Goal: Check status: Check status

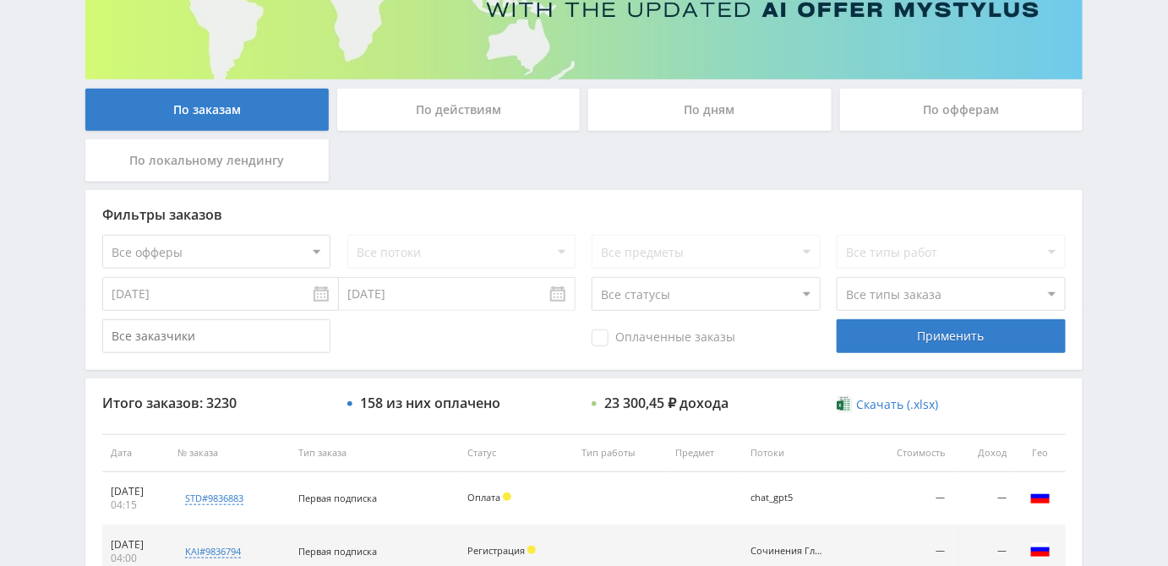
scroll to position [230, 0]
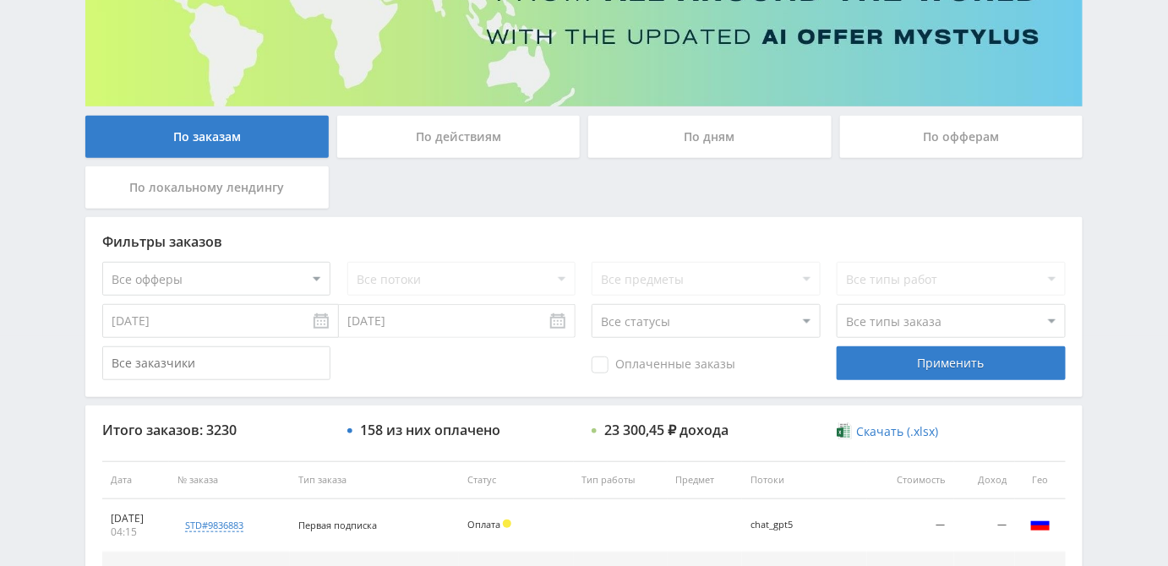
click at [906, 136] on div "По офферам" at bounding box center [961, 137] width 243 height 42
click at [0, 0] on input "По офферам" at bounding box center [0, 0] width 0 height 0
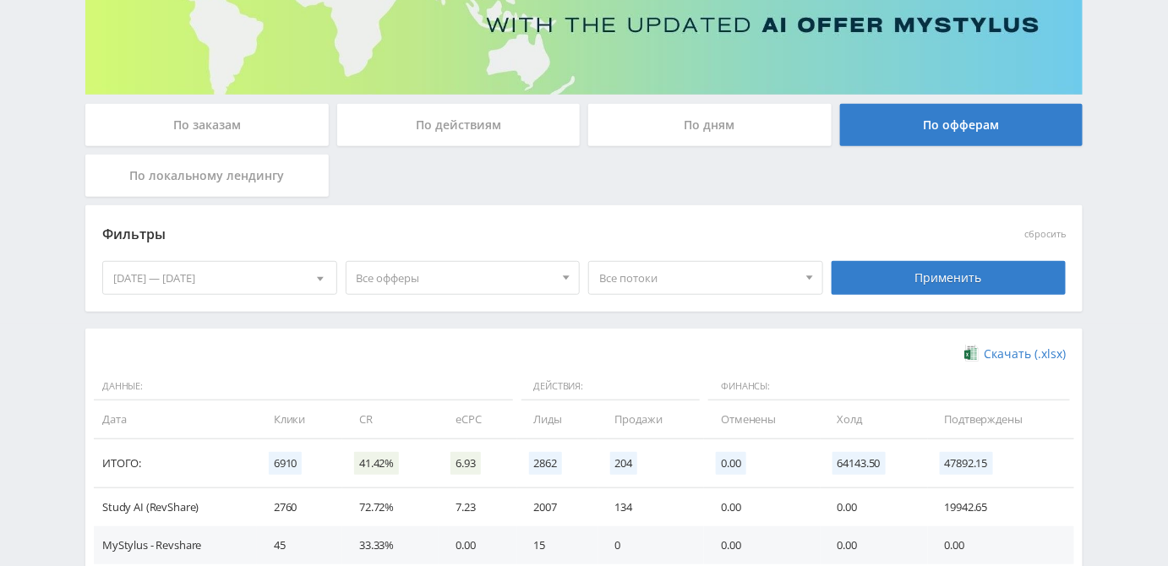
scroll to position [424, 0]
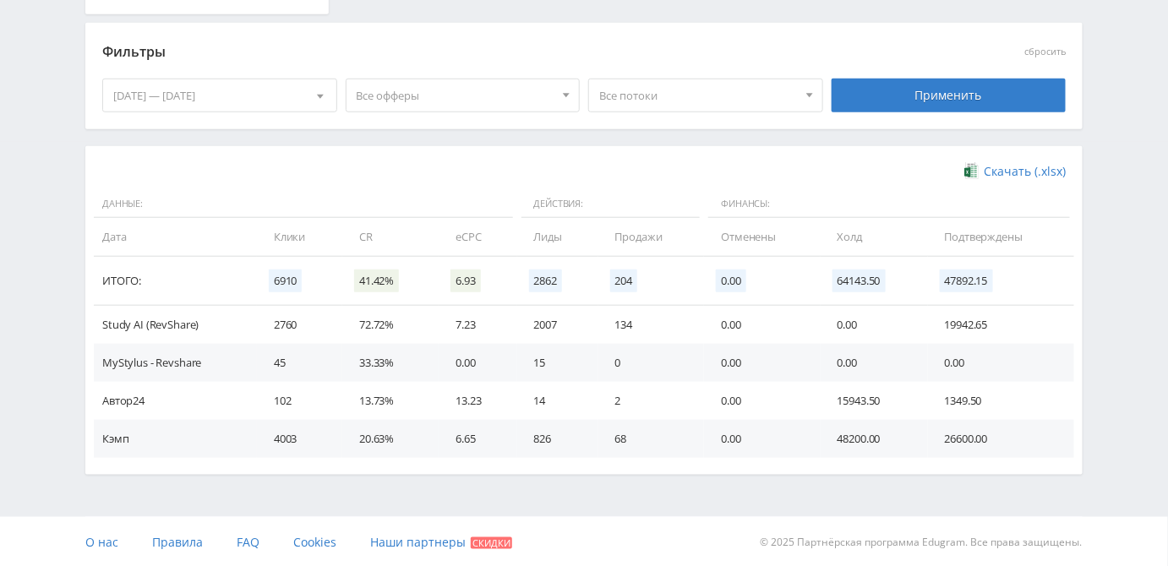
drag, startPoint x: 257, startPoint y: 234, endPoint x: 485, endPoint y: 237, distance: 228.2
click at [485, 237] on tr "Дата Клики CR eCPC Лиды Продажи Отменены [GEOGRAPHIC_DATA] Подтверждены" at bounding box center [584, 237] width 980 height 38
copy tr "Клики CR eCPC"
click at [408, 183] on div "Скачать (.xlsx) Данные: Действия: Финансы: Дата Клики CR eCPC Лиды Продажи Отме…" at bounding box center [583, 310] width 963 height 295
drag, startPoint x: 499, startPoint y: 238, endPoint x: 273, endPoint y: 247, distance: 226.6
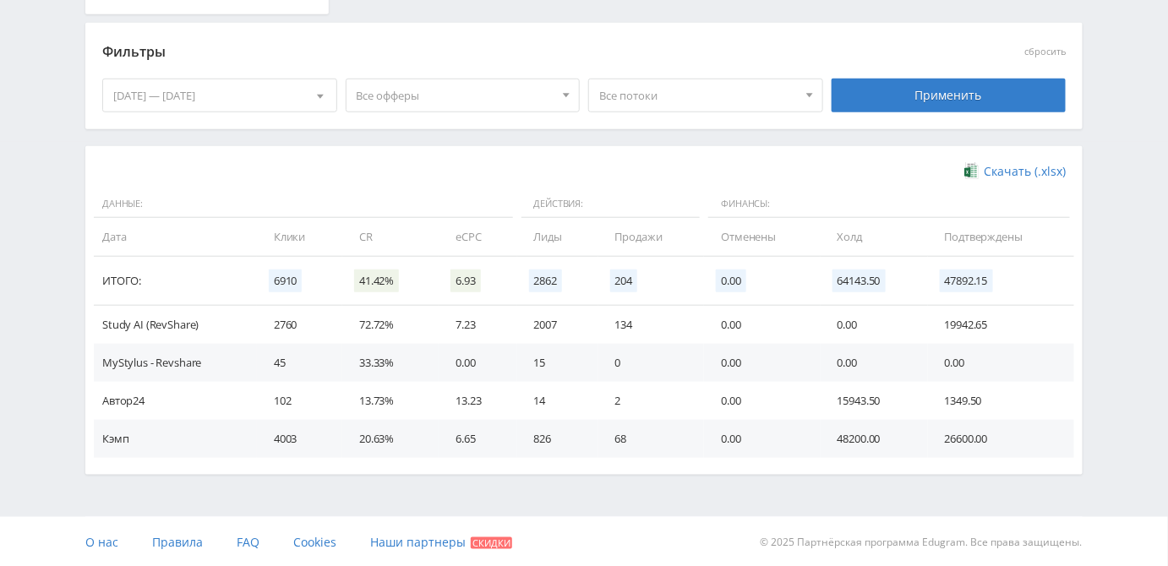
click at [273, 247] on tr "Дата Клики CR eCPC Лиды Продажи Отменены [GEOGRAPHIC_DATA] Подтверждены" at bounding box center [584, 237] width 980 height 38
copy tr "Клики CR eCPC"
click at [1126, 384] on div "Telegram-канал Инструменты База знаний Ваш менеджер: [PERSON_NAME] Online @edug…" at bounding box center [584, 72] width 1168 height 992
drag, startPoint x: 553, startPoint y: 232, endPoint x: 679, endPoint y: 234, distance: 126.8
click at [679, 234] on tr "Дата Клики CR eCPC Лиды Продажи Отменены [GEOGRAPHIC_DATA] Подтверждены" at bounding box center [584, 237] width 980 height 38
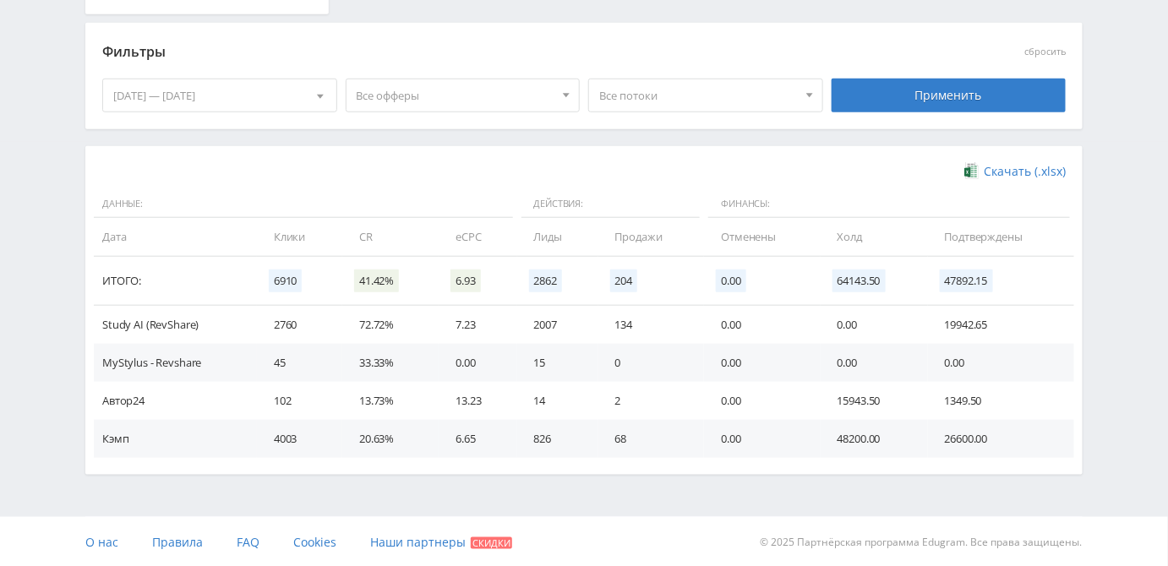
click at [1122, 384] on div "Telegram-канал Инструменты База знаний Ваш менеджер: [PERSON_NAME] Online @edug…" at bounding box center [584, 72] width 1168 height 992
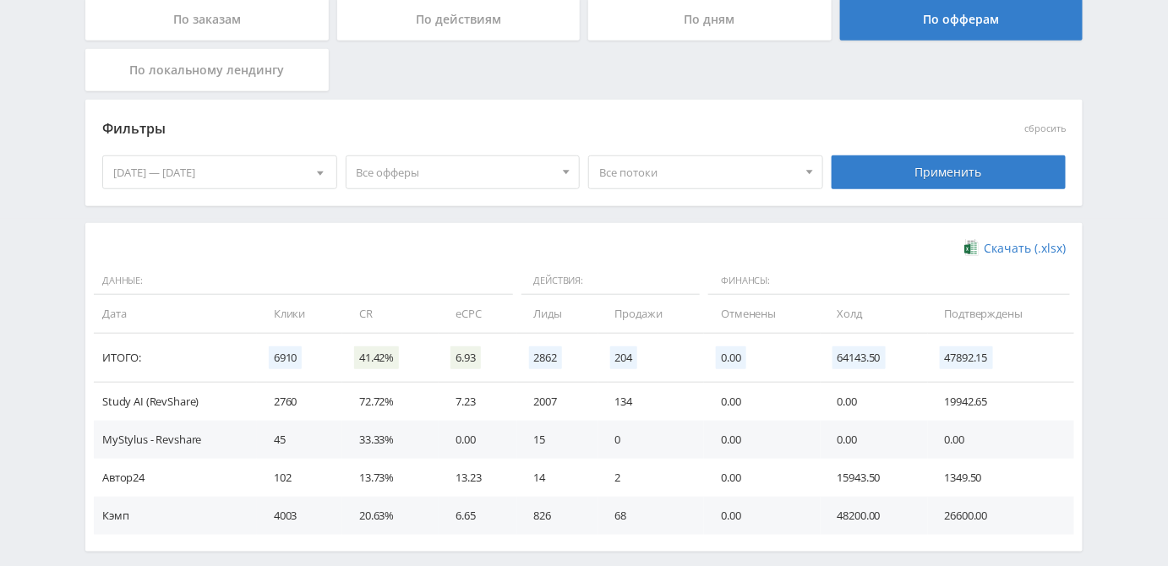
scroll to position [194, 0]
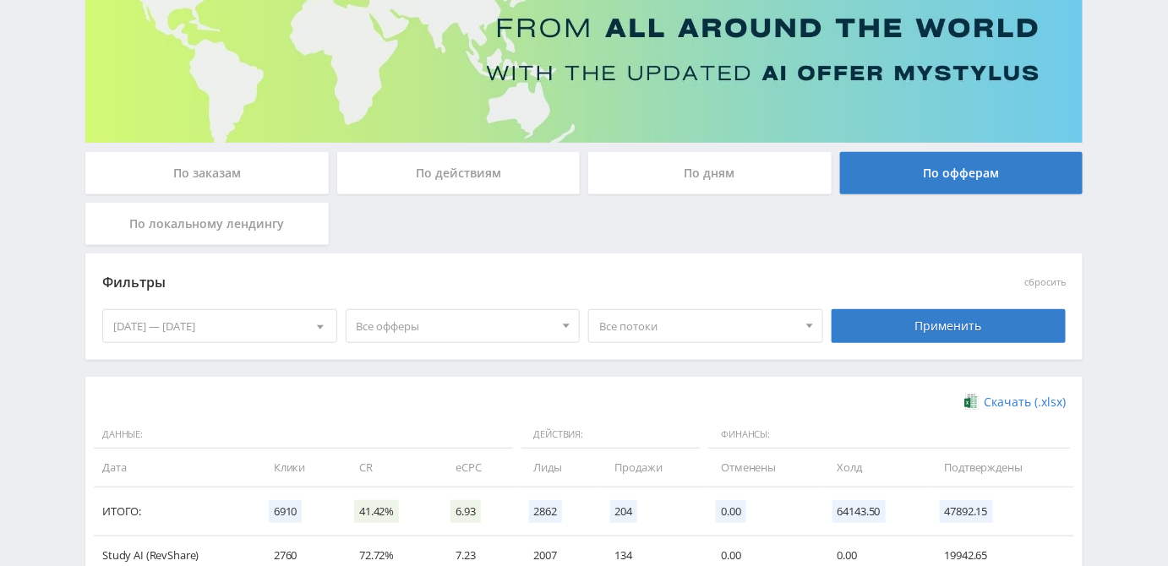
click at [476, 174] on div "По действиям" at bounding box center [458, 173] width 243 height 42
click at [0, 0] on input "По действиям" at bounding box center [0, 0] width 0 height 0
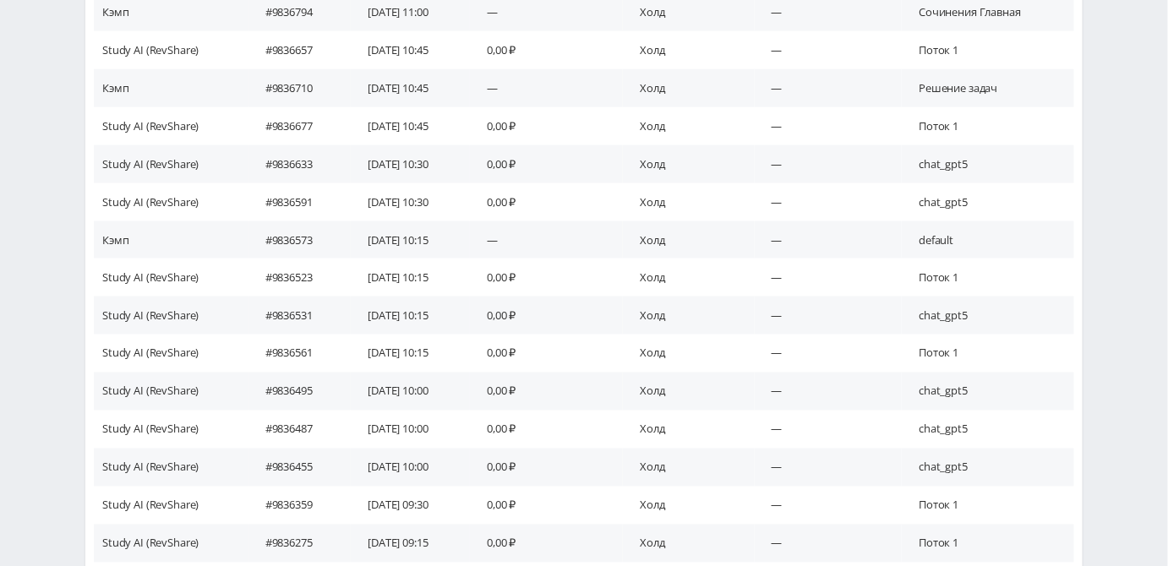
scroll to position [578, 0]
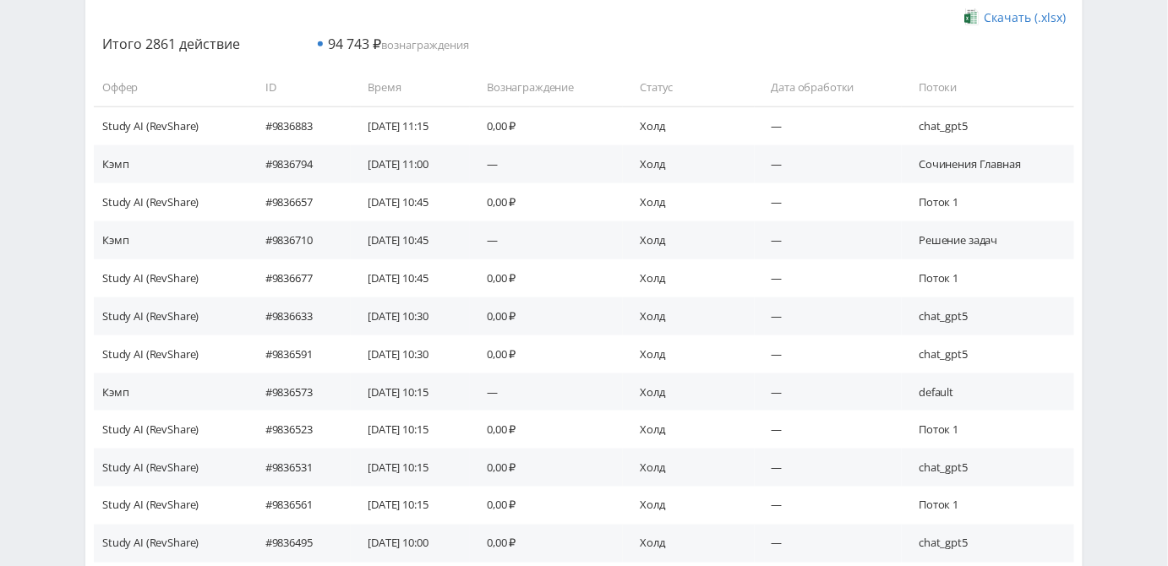
click at [1106, 439] on div "Telegram-канал Инструменты База знаний Ваш менеджер: [PERSON_NAME] Online @edug…" at bounding box center [584, 226] width 1168 height 1608
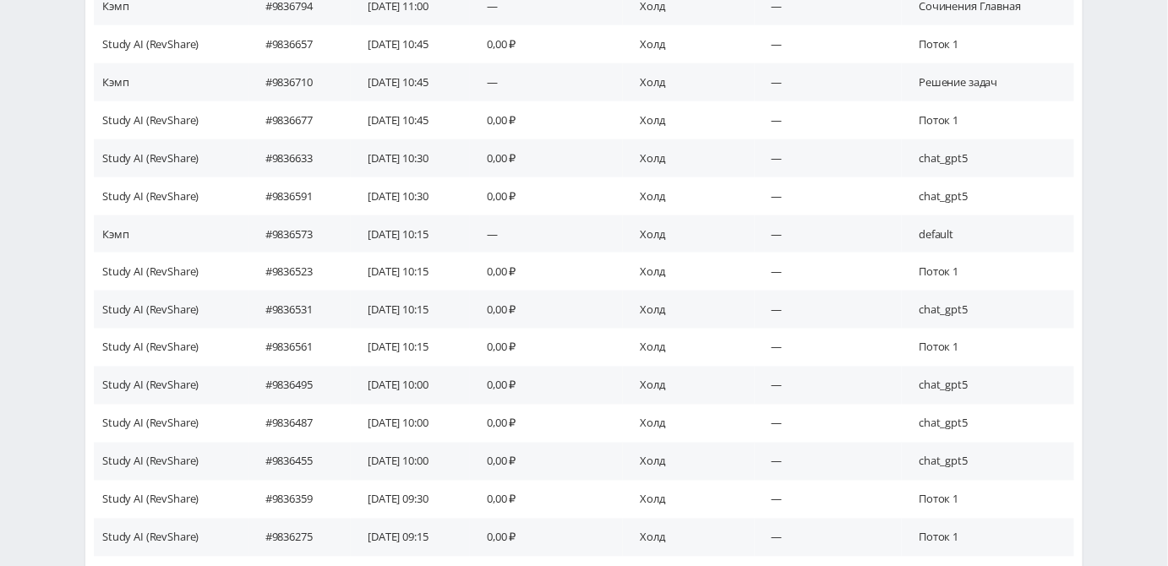
scroll to position [962, 0]
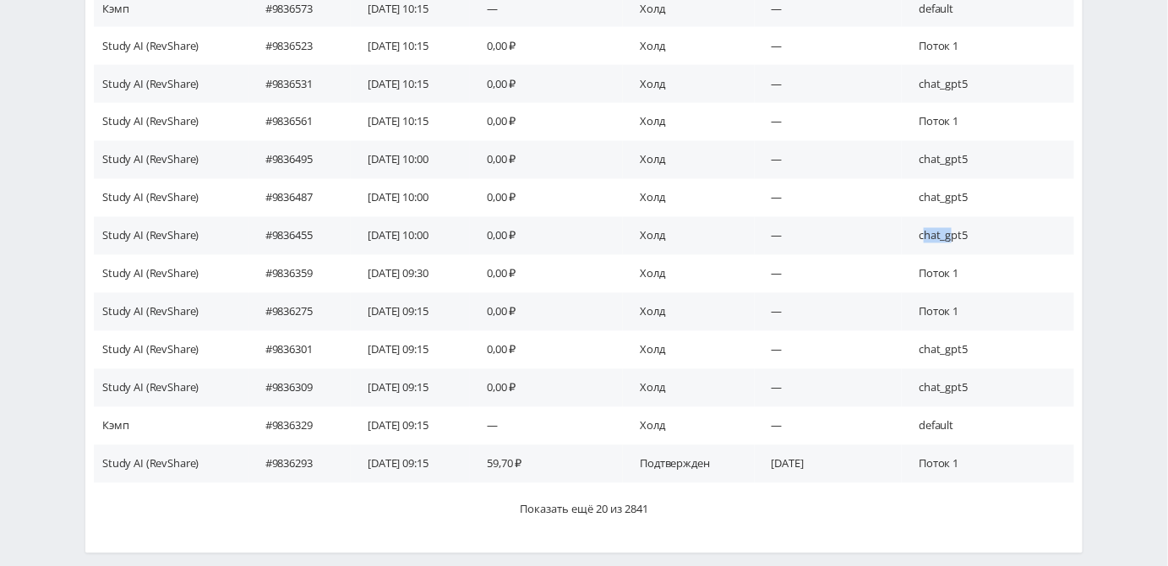
drag, startPoint x: 935, startPoint y: 239, endPoint x: 954, endPoint y: 241, distance: 19.5
click at [954, 241] on td "chat_gpt5" at bounding box center [988, 236] width 172 height 38
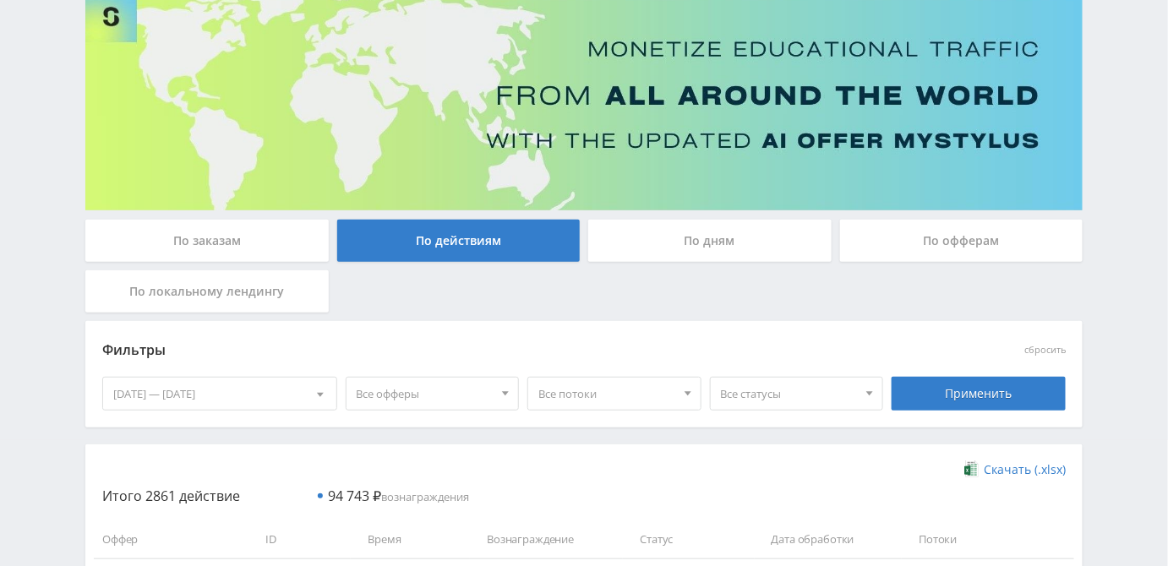
scroll to position [117, 0]
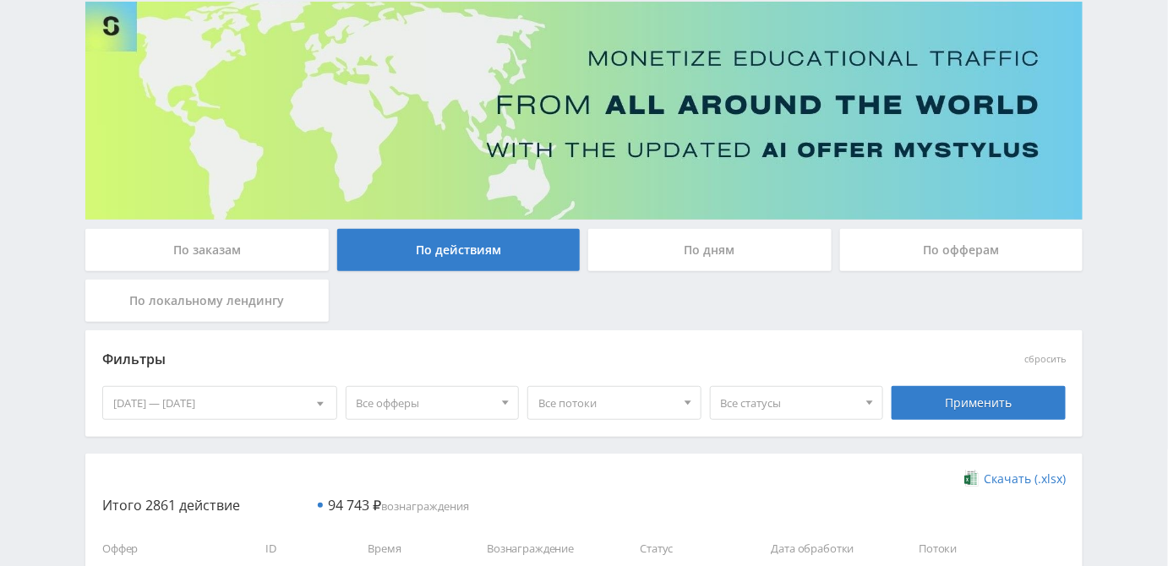
click at [199, 248] on div "По заказам" at bounding box center [206, 250] width 243 height 42
click at [0, 0] on input "По заказам" at bounding box center [0, 0] width 0 height 0
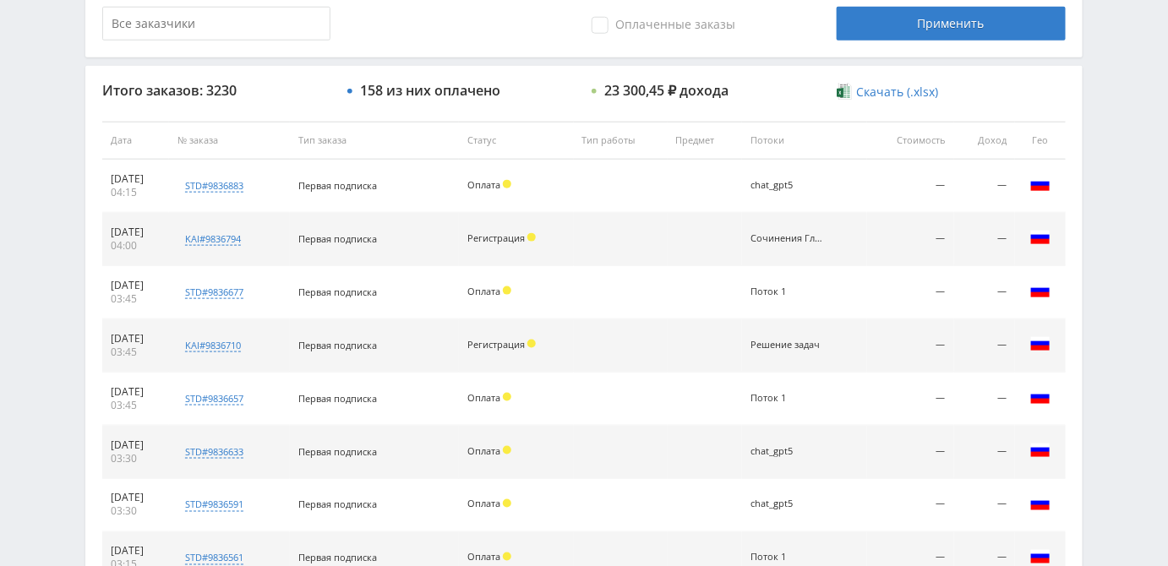
scroll to position [597, 0]
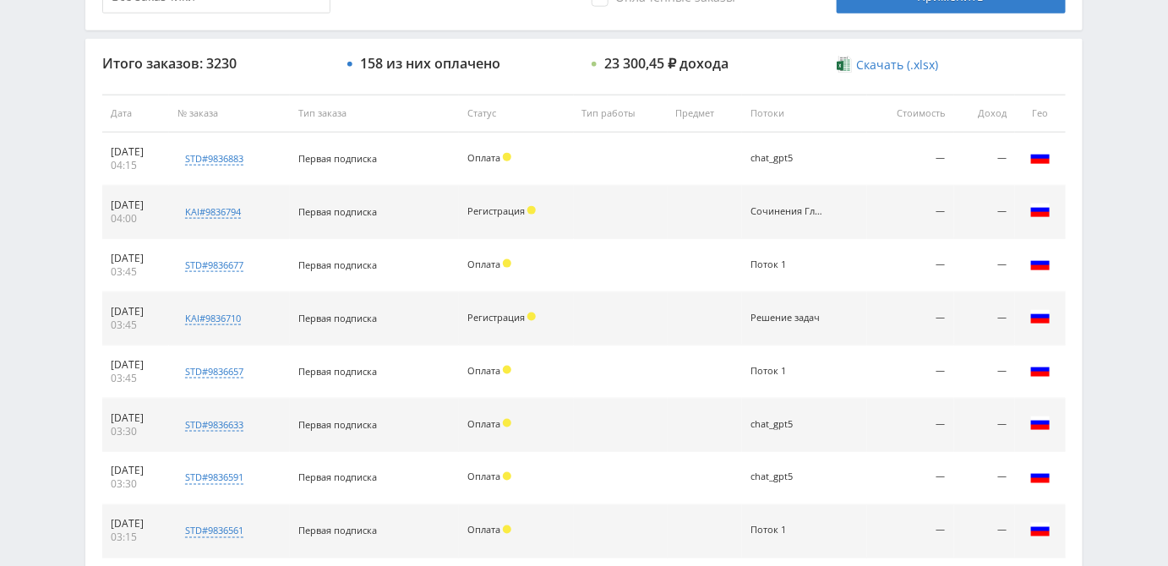
click at [829, 167] on td "chat_gpt5" at bounding box center [804, 159] width 124 height 53
click at [1082, 427] on div "Итого заказов: 3230 158 из них оплачено 23 300,45 ₽ дохода Скачать (.xlsx) Дата…" at bounding box center [583, 384] width 997 height 690
click at [232, 159] on div "std#9836883" at bounding box center [214, 158] width 58 height 13
drag, startPoint x: 319, startPoint y: 159, endPoint x: 387, endPoint y: 224, distance: 94.4
click at [387, 224] on tbody "[DATE] 04:15 std#9836883 Заказчик 1294895342 Первая подписка Оплата chat_gpt5 —…" at bounding box center [583, 399] width 963 height 532
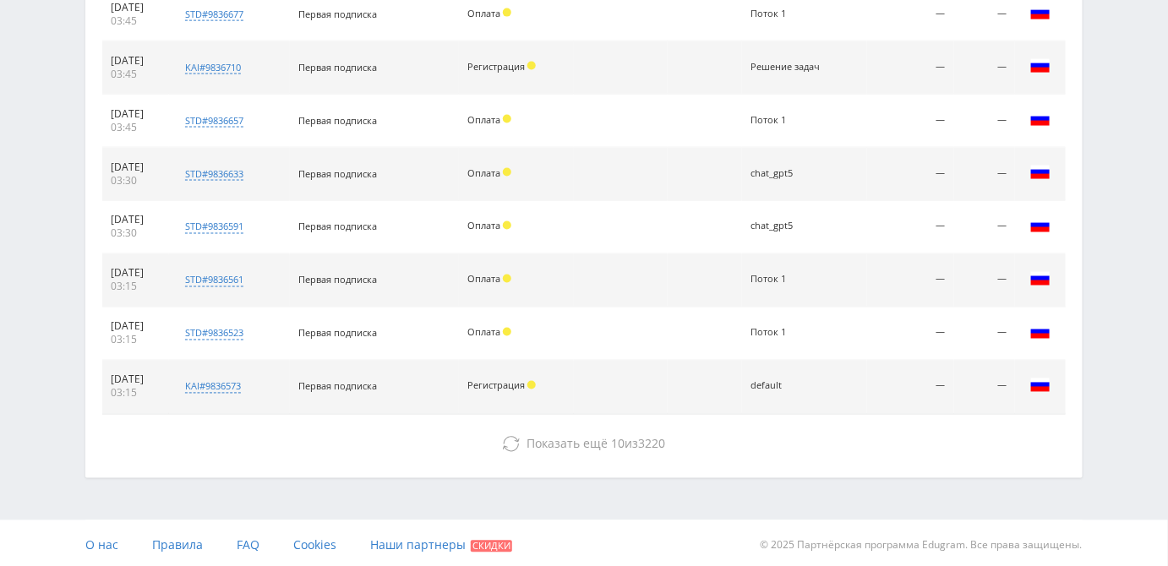
scroll to position [848, 0]
drag, startPoint x: 360, startPoint y: 384, endPoint x: 401, endPoint y: 390, distance: 41.0
click at [401, 390] on td "Первая подписка" at bounding box center [374, 386] width 169 height 53
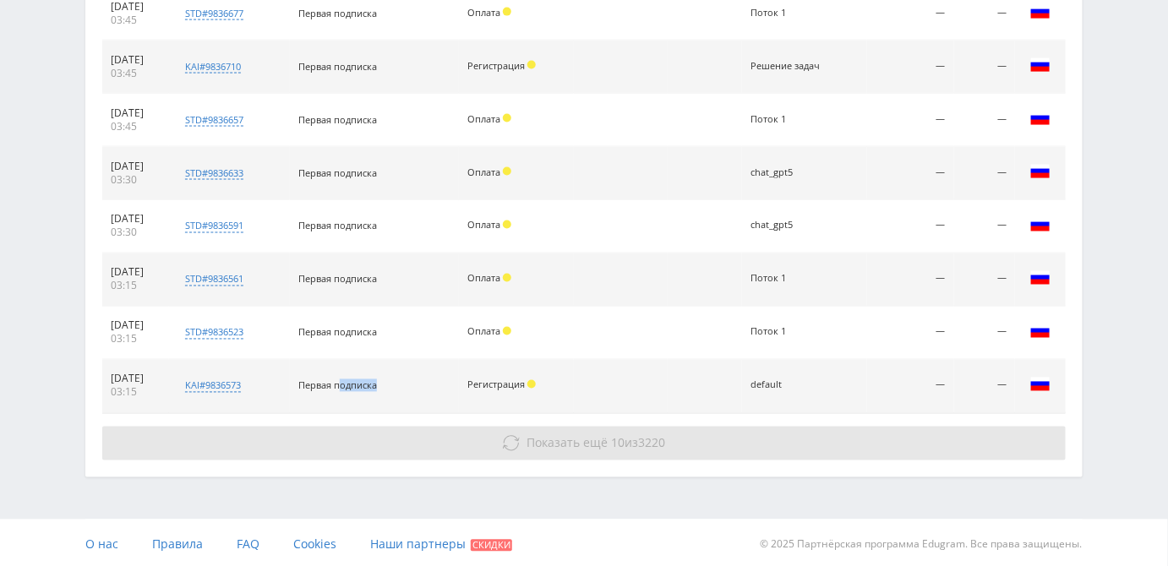
click at [544, 438] on span "Показать ещё" at bounding box center [567, 443] width 81 height 16
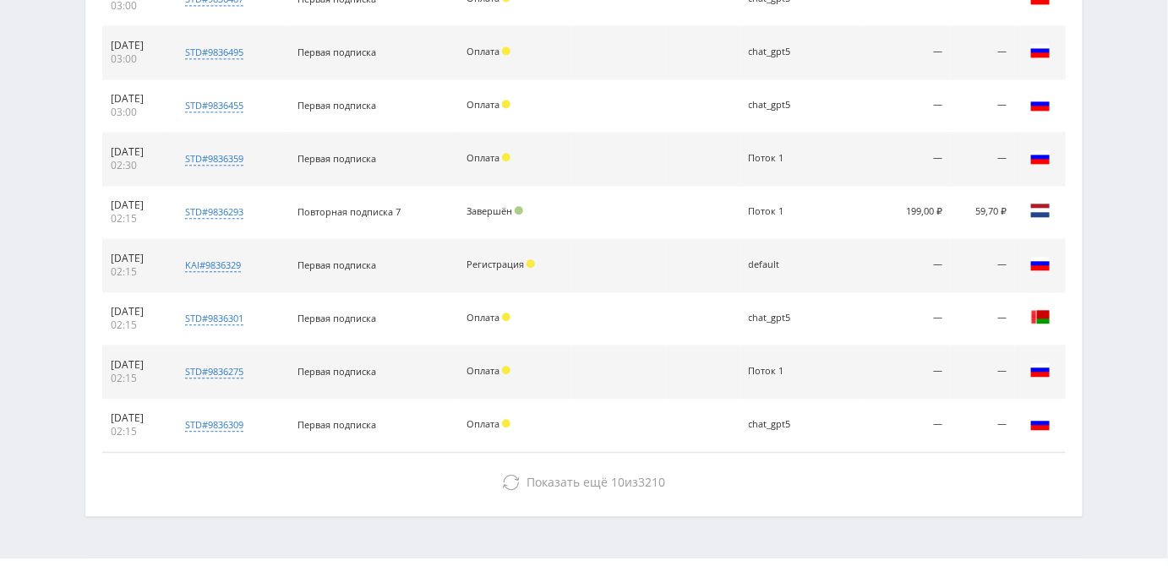
scroll to position [1326, 0]
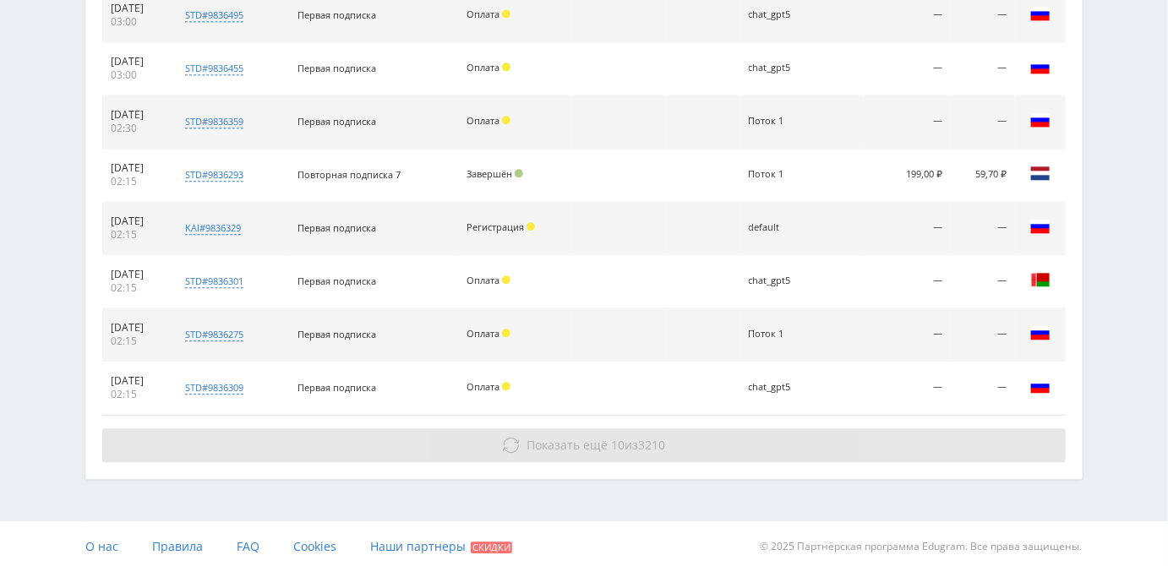
click at [582, 437] on span "Показать ещё" at bounding box center [567, 445] width 81 height 16
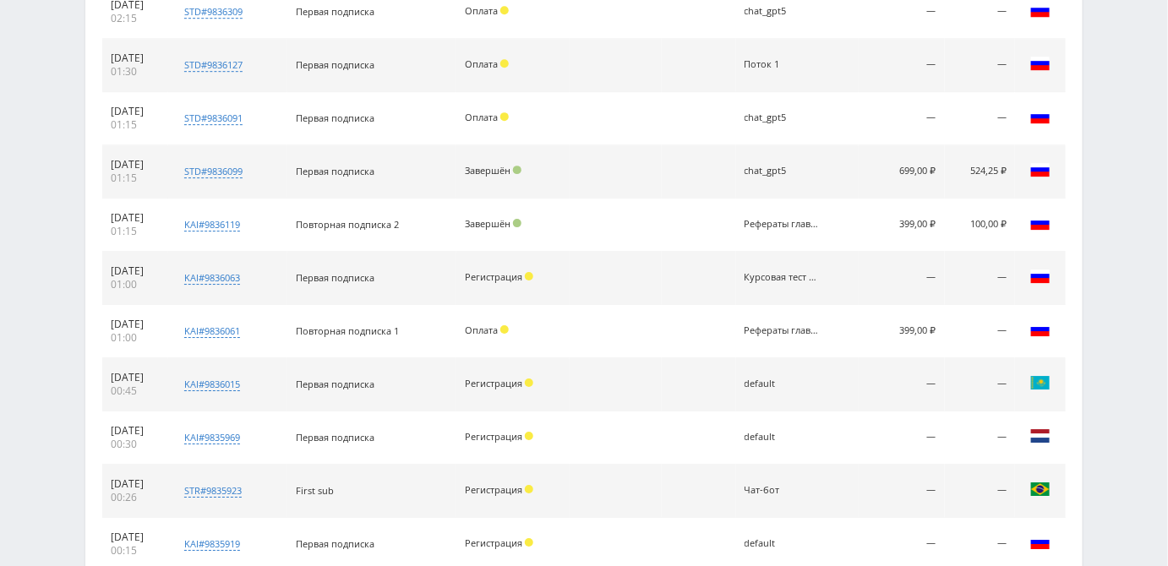
scroll to position [1856, 0]
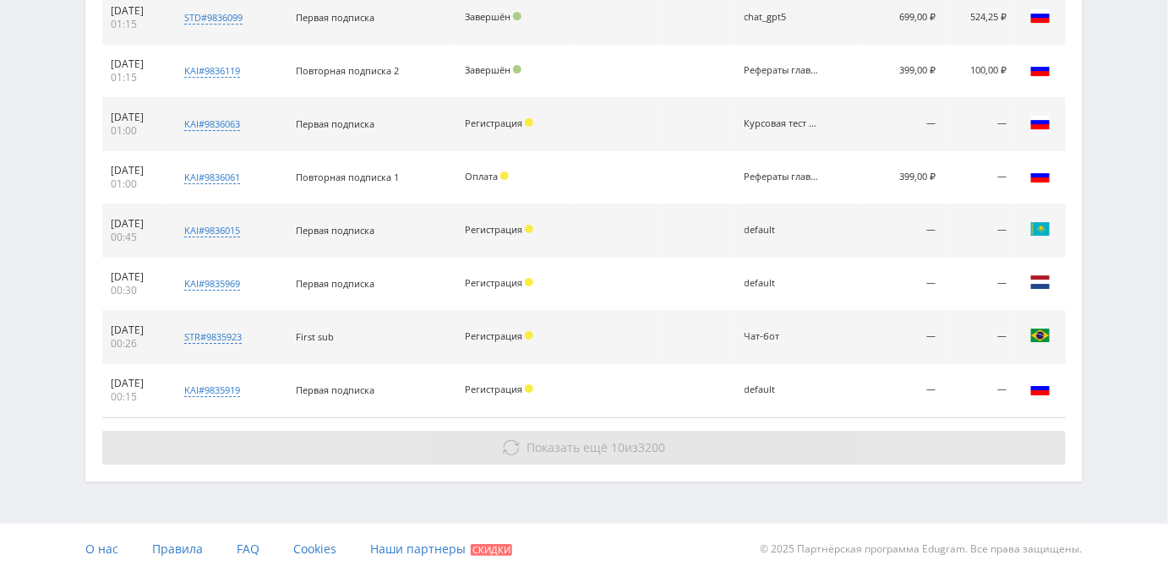
click at [580, 439] on span "Показать ещё" at bounding box center [567, 447] width 81 height 16
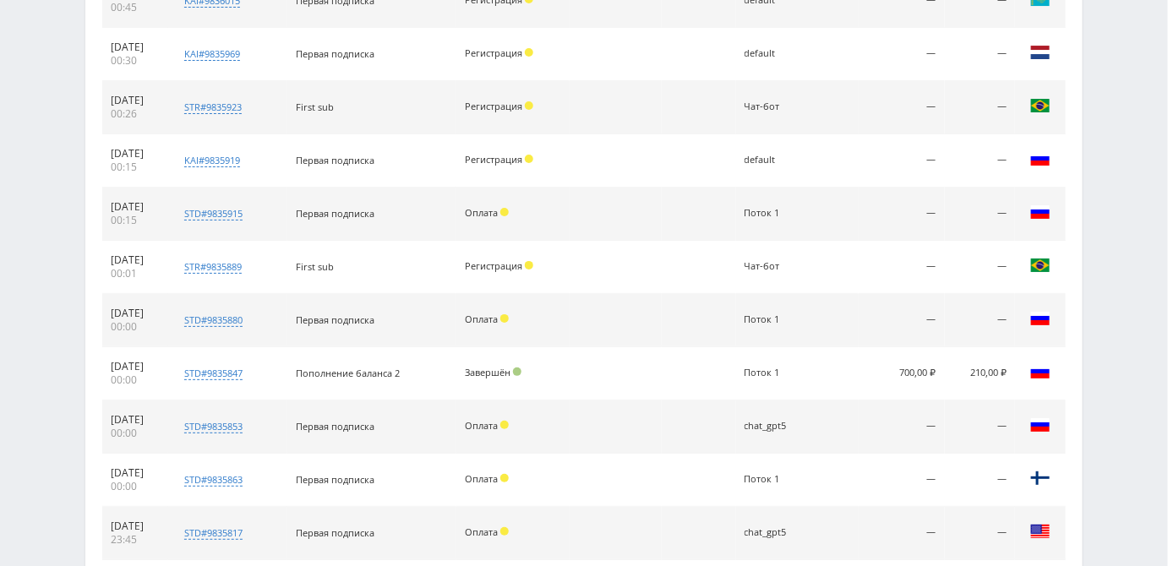
scroll to position [2086, 0]
click at [368, 313] on span "Первая подписка" at bounding box center [335, 319] width 79 height 13
drag, startPoint x: 352, startPoint y: 365, endPoint x: 383, endPoint y: 363, distance: 31.3
click at [383, 366] on span "Пополнение баланса 2" at bounding box center [348, 372] width 104 height 13
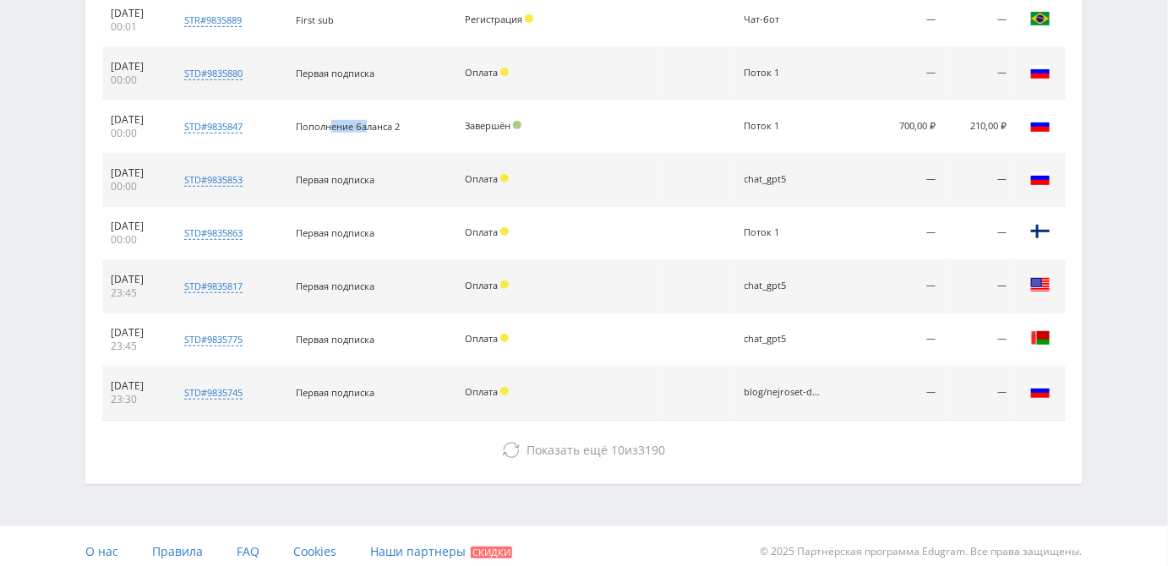
scroll to position [2332, 0]
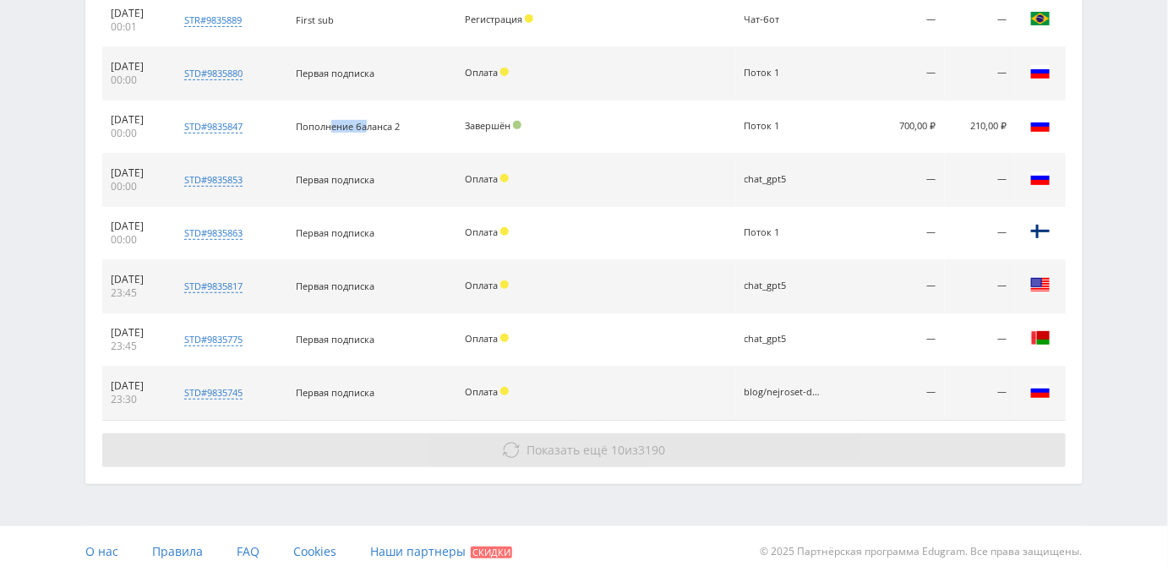
click at [533, 442] on span "Показать ещё" at bounding box center [567, 450] width 81 height 16
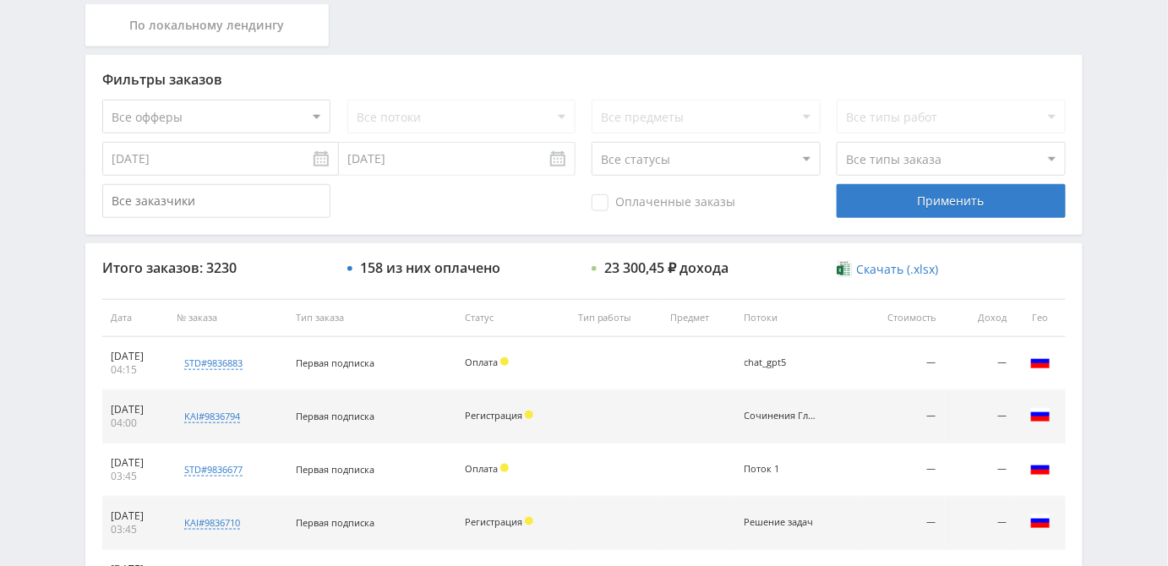
scroll to position [259, 0]
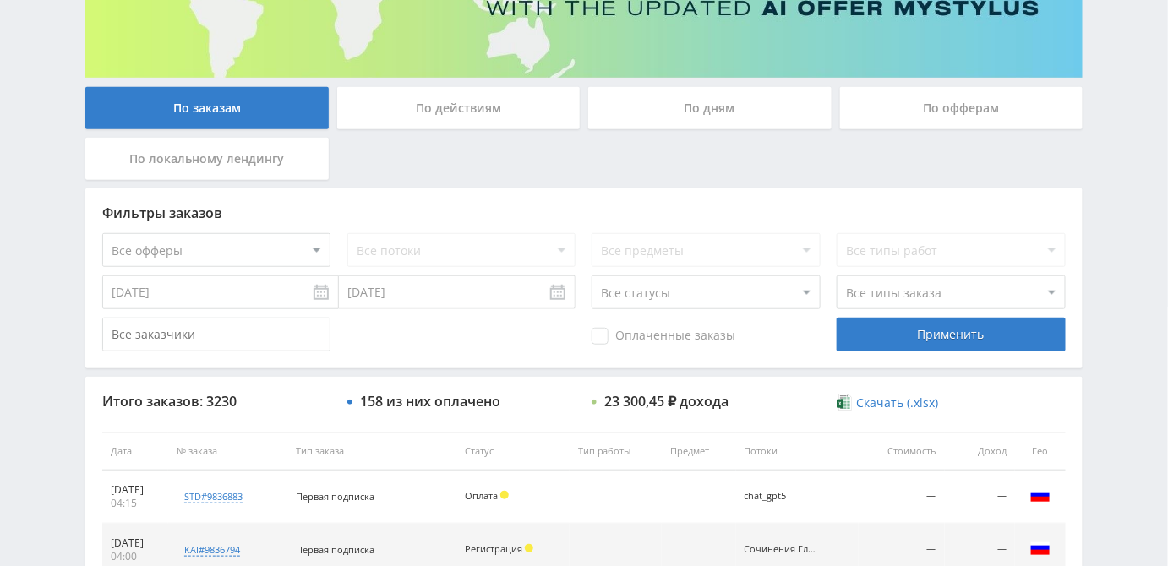
click at [235, 252] on select "Все офферы MyStylus MyStylus - Revshare Кэмп Studybay Автор24 Studybay [GEOGRAP…" at bounding box center [216, 250] width 228 height 34
select select "340"
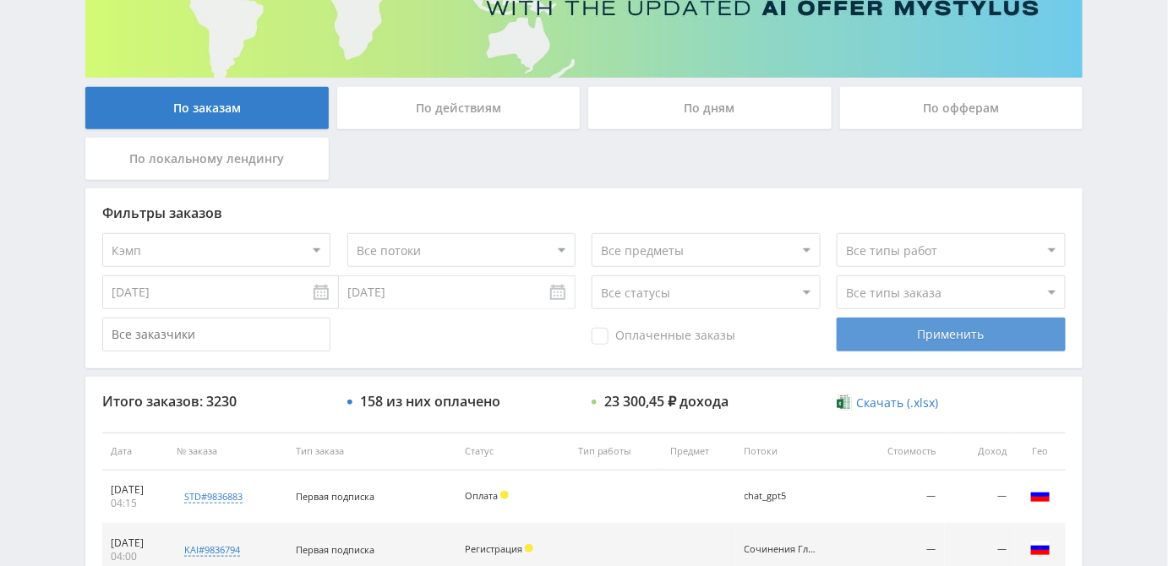
click at [855, 341] on div "Применить" at bounding box center [951, 335] width 228 height 34
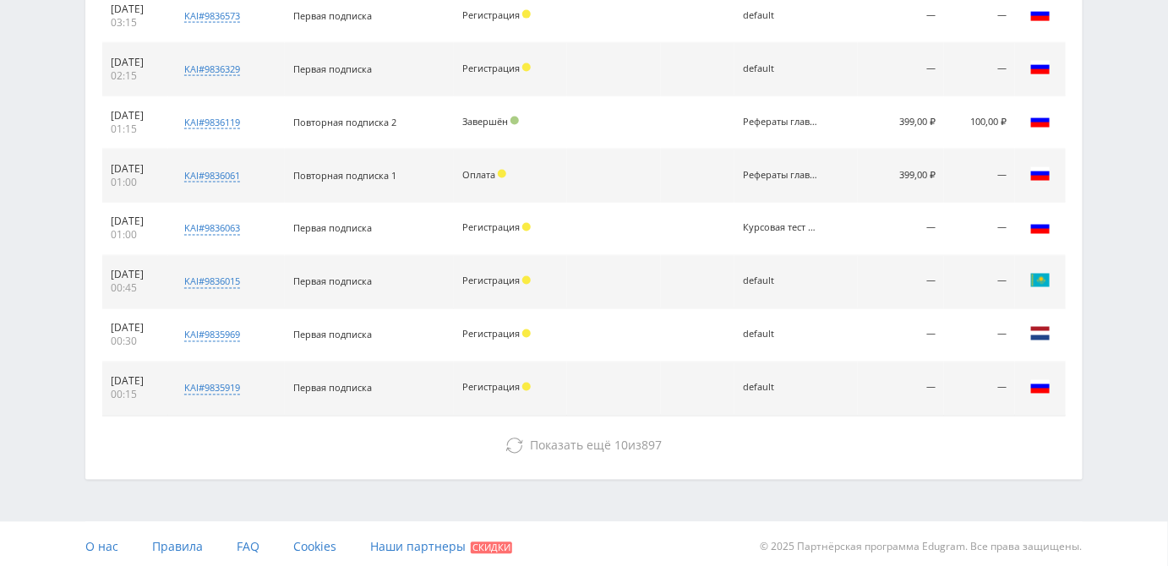
scroll to position [848, 0]
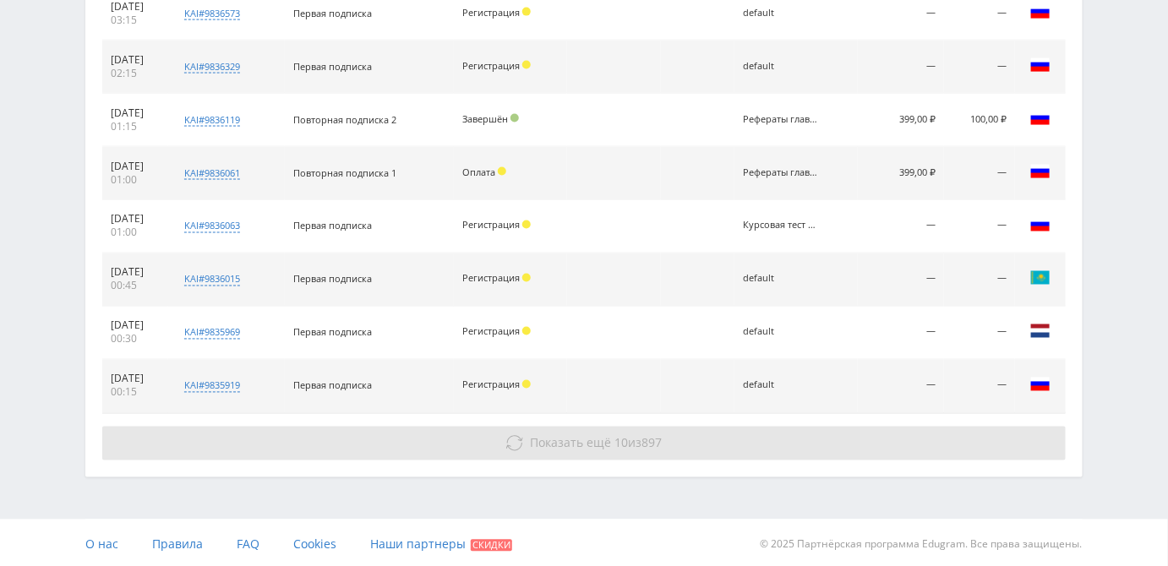
click at [565, 447] on span "Показать ещё" at bounding box center [571, 443] width 81 height 16
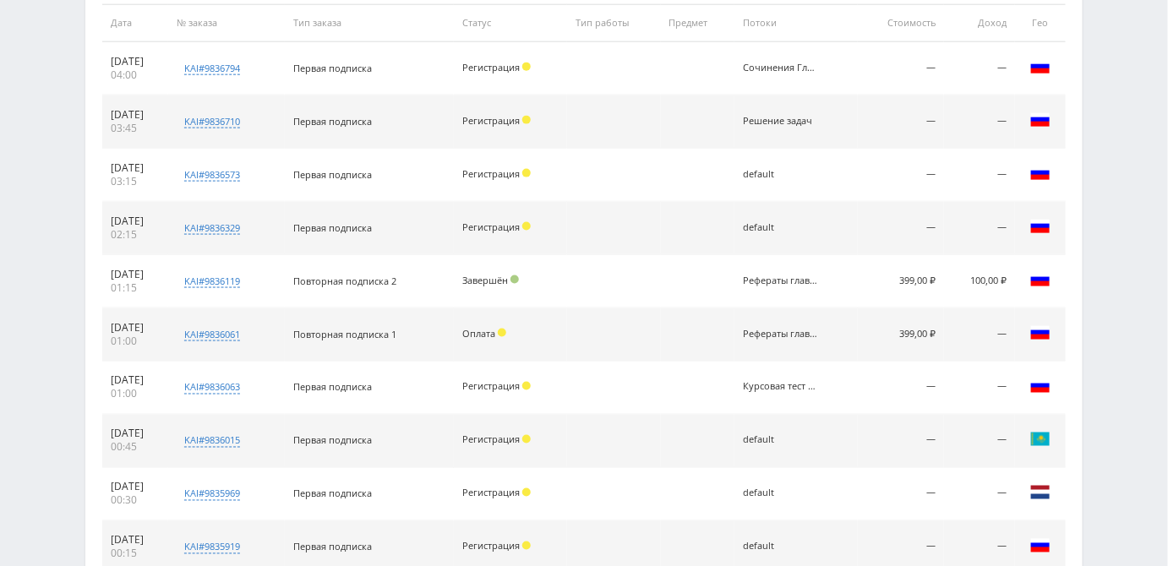
scroll to position [610, 0]
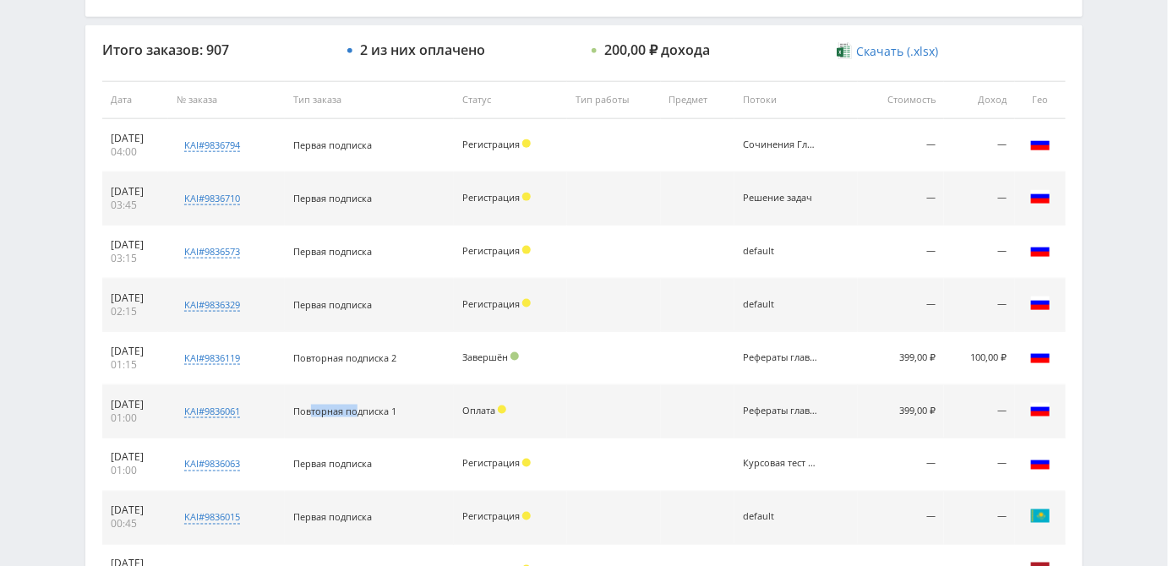
drag, startPoint x: 329, startPoint y: 408, endPoint x: 375, endPoint y: 411, distance: 46.5
click at [376, 412] on span "Повторная подписка 1" at bounding box center [344, 411] width 103 height 13
drag, startPoint x: 326, startPoint y: 357, endPoint x: 345, endPoint y: 357, distance: 18.6
click at [345, 357] on span "Повторная подписка 2" at bounding box center [344, 358] width 103 height 13
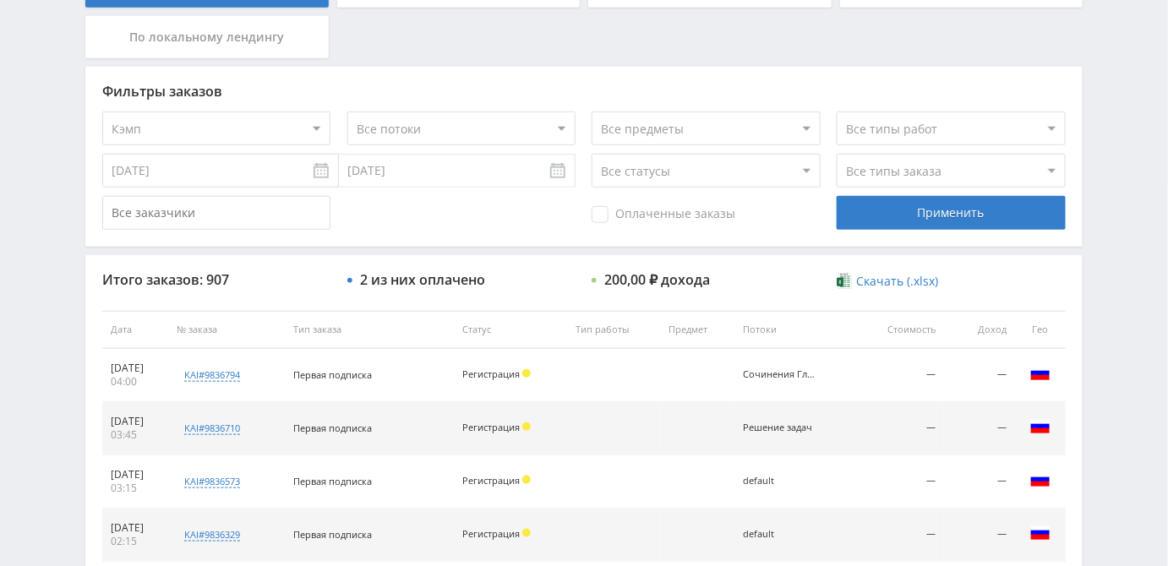
scroll to position [534, 0]
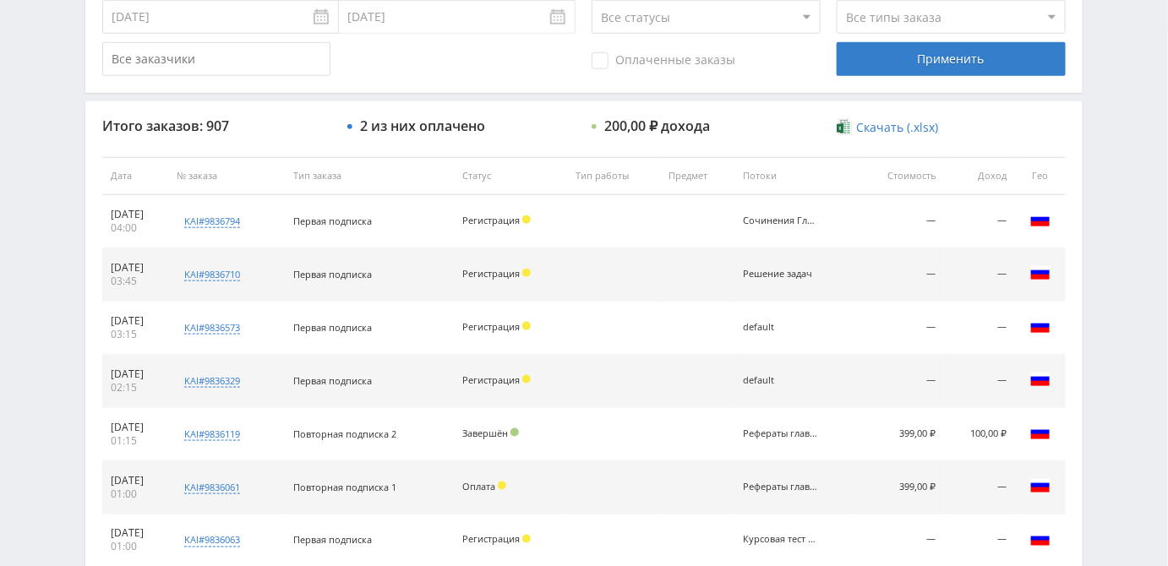
click at [340, 178] on th "Тип заказа" at bounding box center [369, 176] width 169 height 38
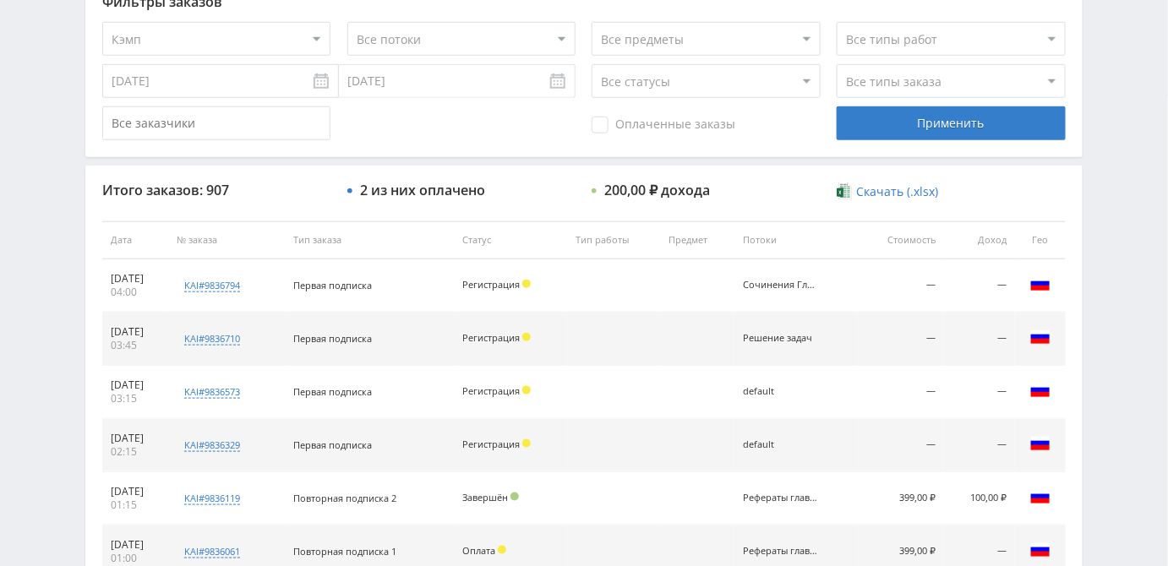
scroll to position [380, 0]
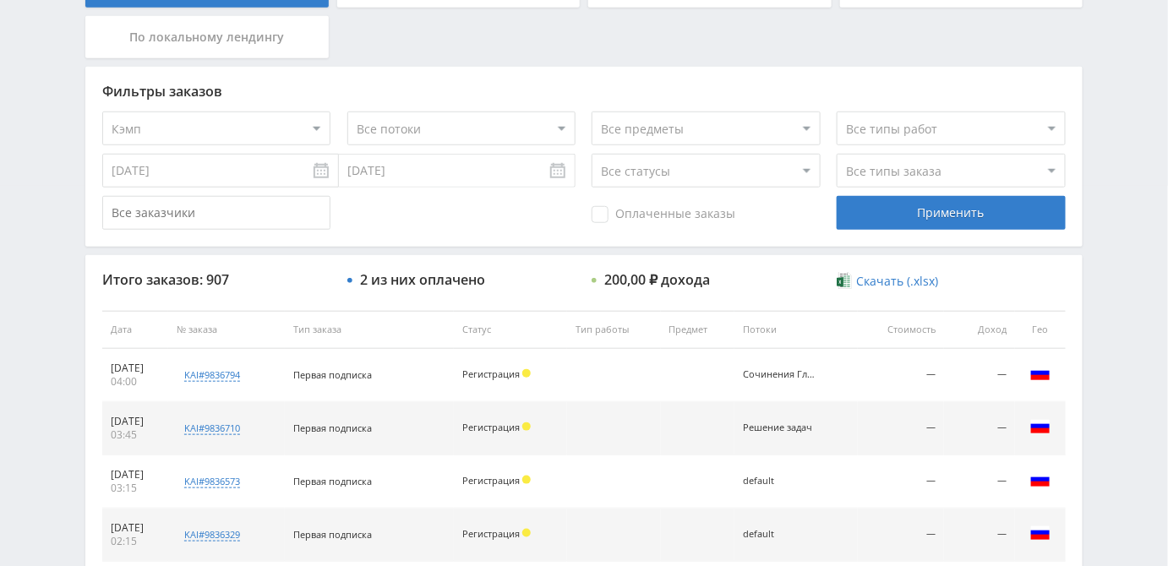
click at [914, 166] on select "Все типы заказа [PERSON_NAME] Новый заказ" at bounding box center [951, 171] width 228 height 34
select select "1"
click at [837, 154] on select "Все типы заказа [PERSON_NAME] Новый заказ" at bounding box center [951, 171] width 228 height 34
click at [911, 212] on div "Применить" at bounding box center [951, 213] width 228 height 34
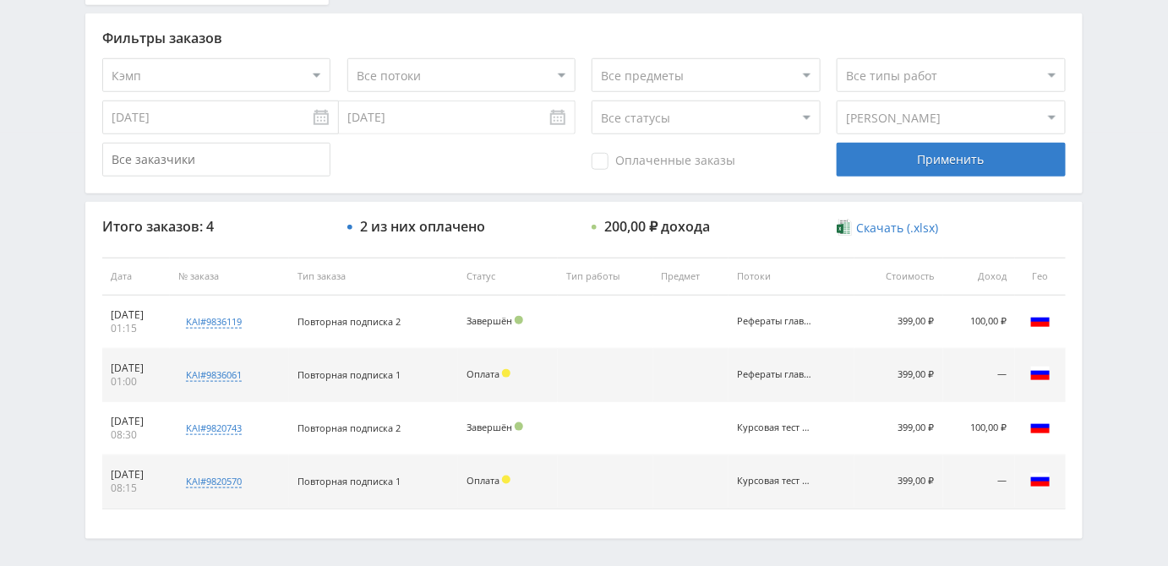
scroll to position [497, 0]
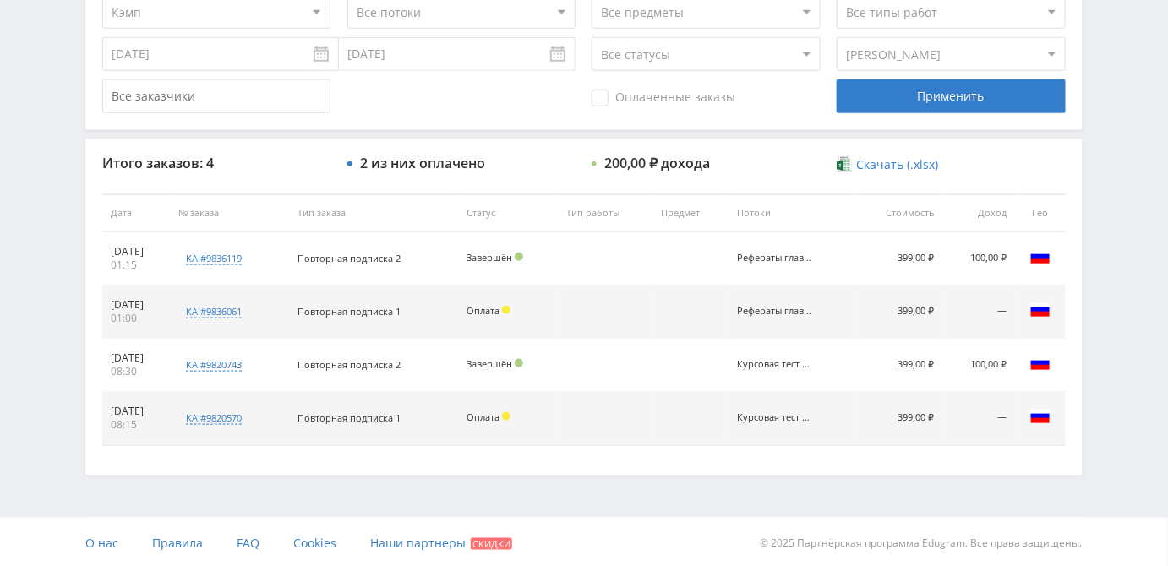
click at [20, 277] on div "Telegram-канал Инструменты База знаний Ваш менеджер: [PERSON_NAME] Online @edug…" at bounding box center [584, 36] width 1168 height 1066
click at [1124, 400] on div "Telegram-канал Инструменты База знаний Ваш менеджер: [PERSON_NAME] Online @edug…" at bounding box center [584, 36] width 1168 height 1066
